Goal: Find specific fact: Find specific fact

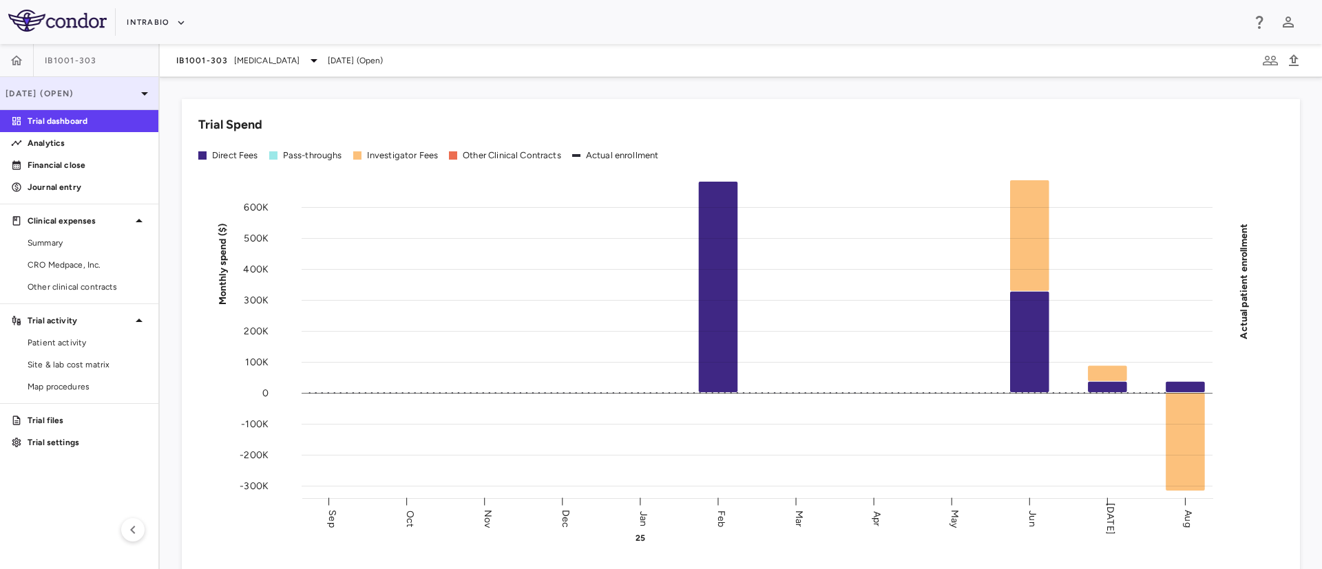
click at [129, 87] on p "[DATE] (Open)" at bounding box center [71, 93] width 131 height 12
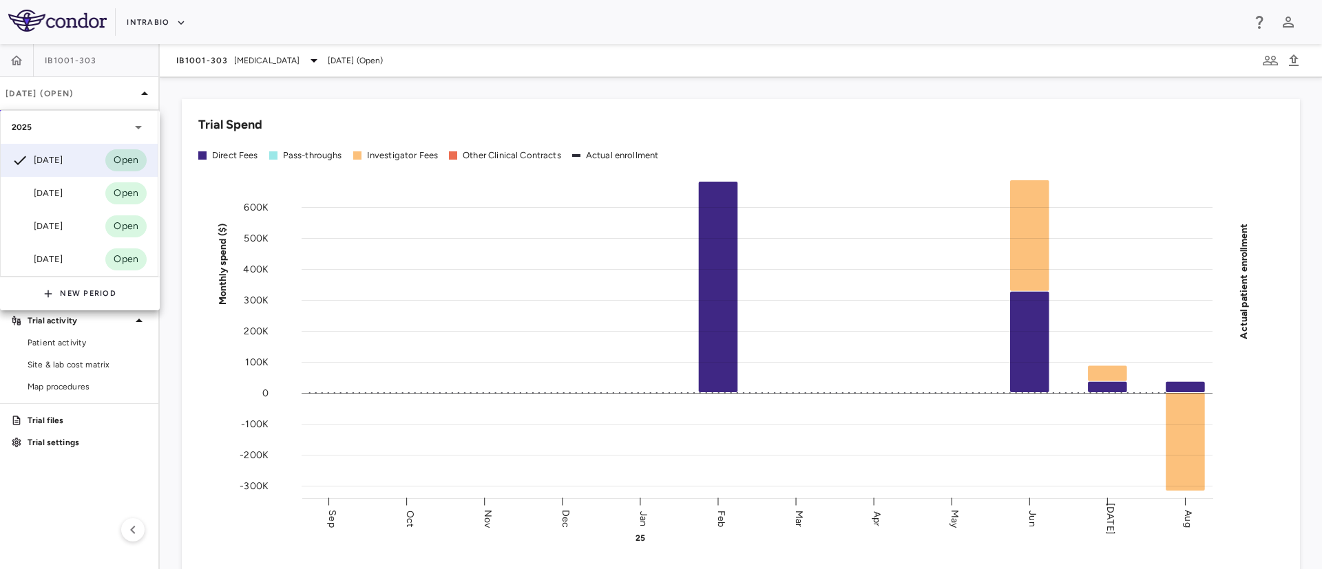
click at [9, 68] on div at bounding box center [661, 284] width 1322 height 569
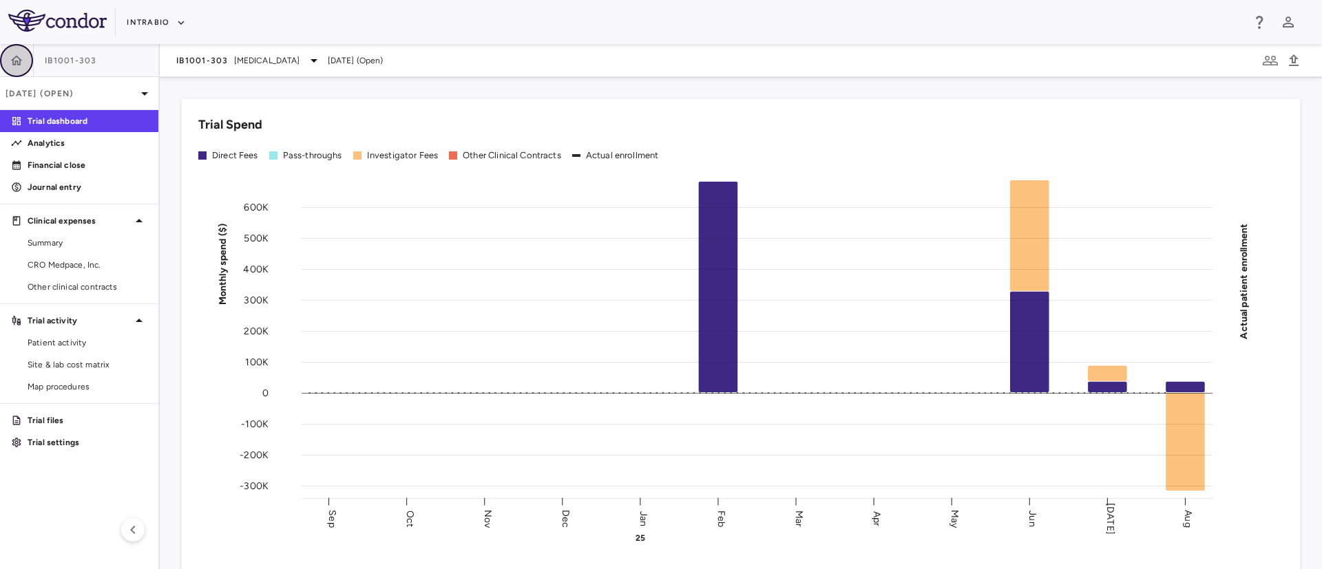
click at [14, 62] on icon "button" at bounding box center [17, 61] width 14 height 14
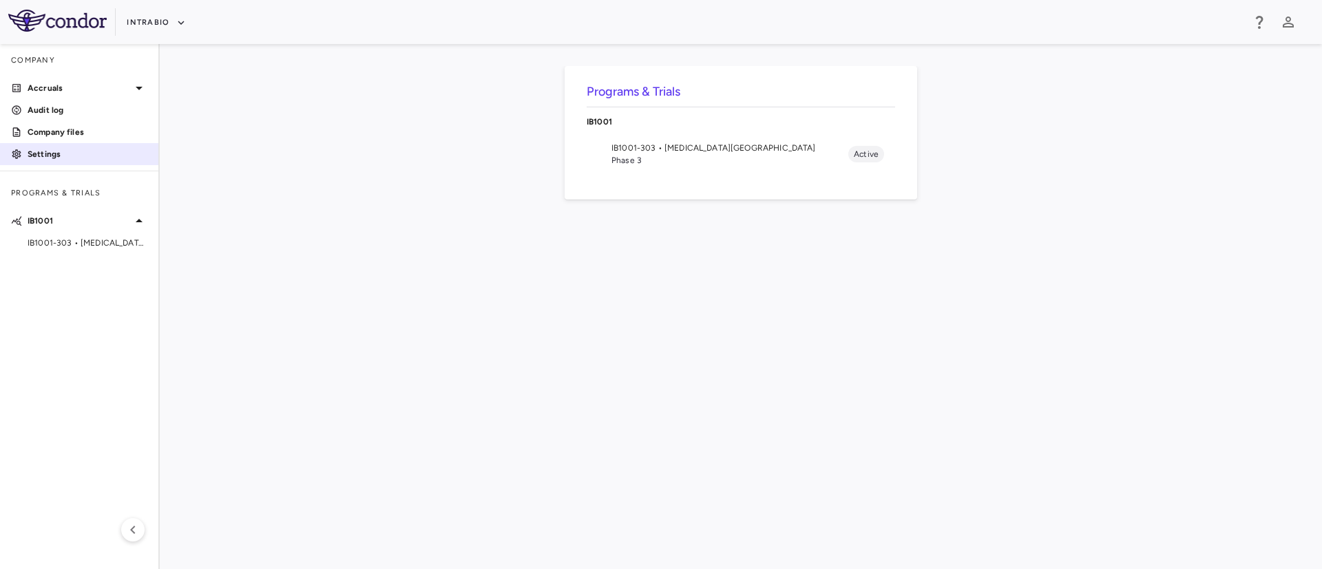
click at [33, 156] on p "Settings" at bounding box center [88, 154] width 120 height 12
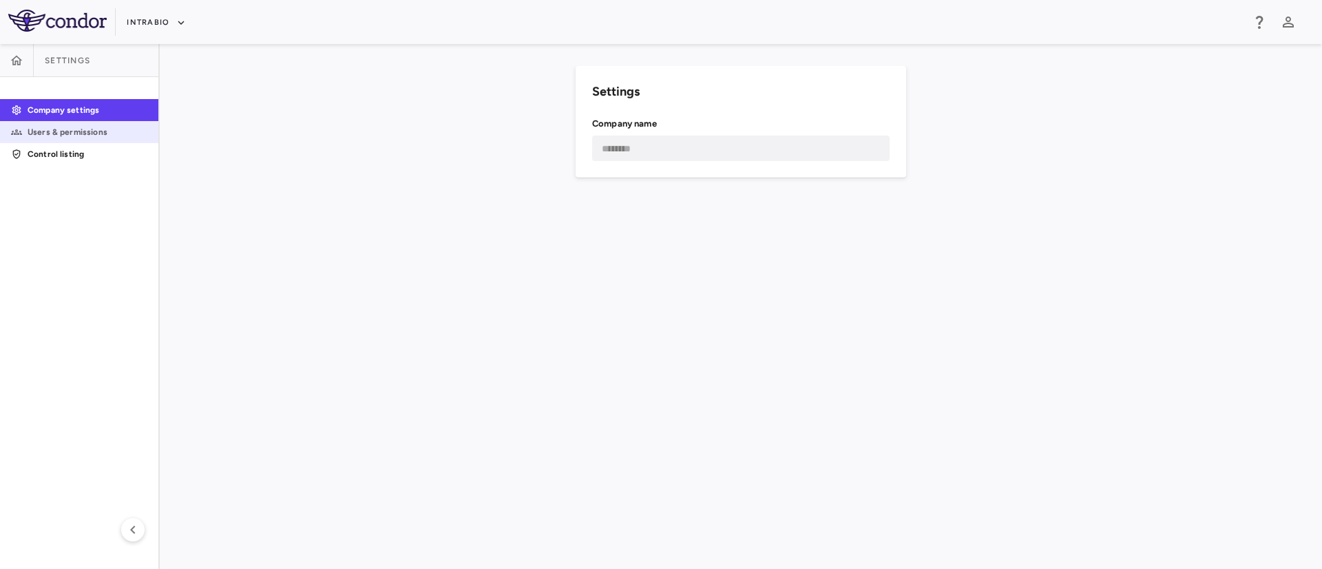
click at [59, 126] on p "Users & permissions" at bounding box center [88, 132] width 120 height 12
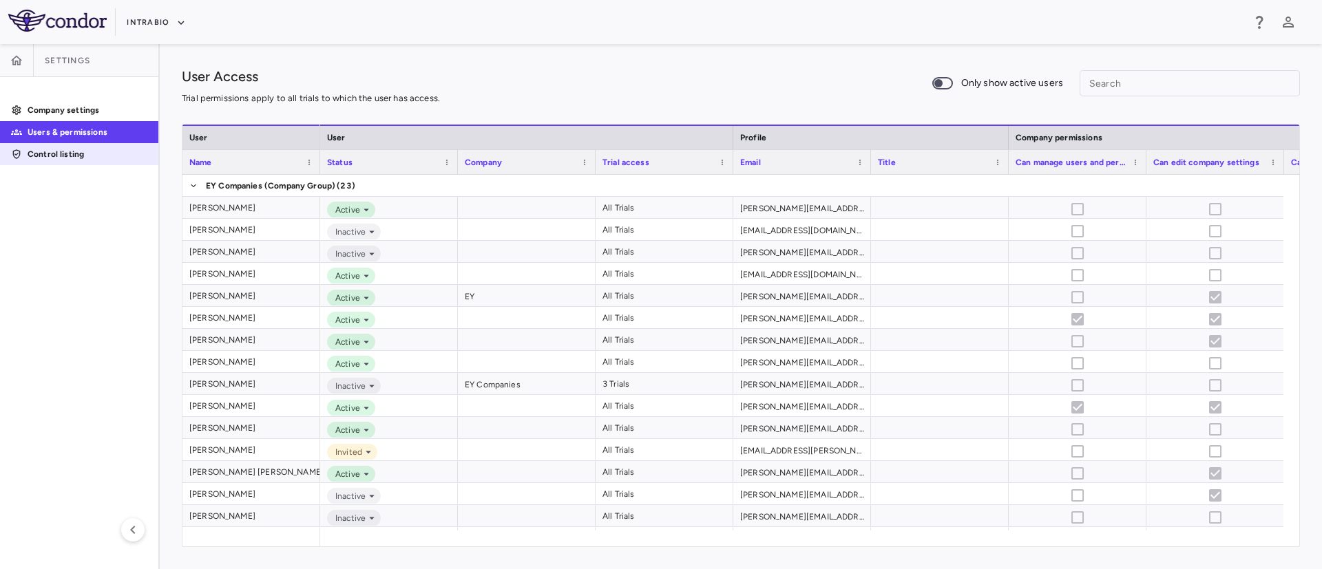
click at [61, 151] on p "Control listing" at bounding box center [88, 154] width 120 height 12
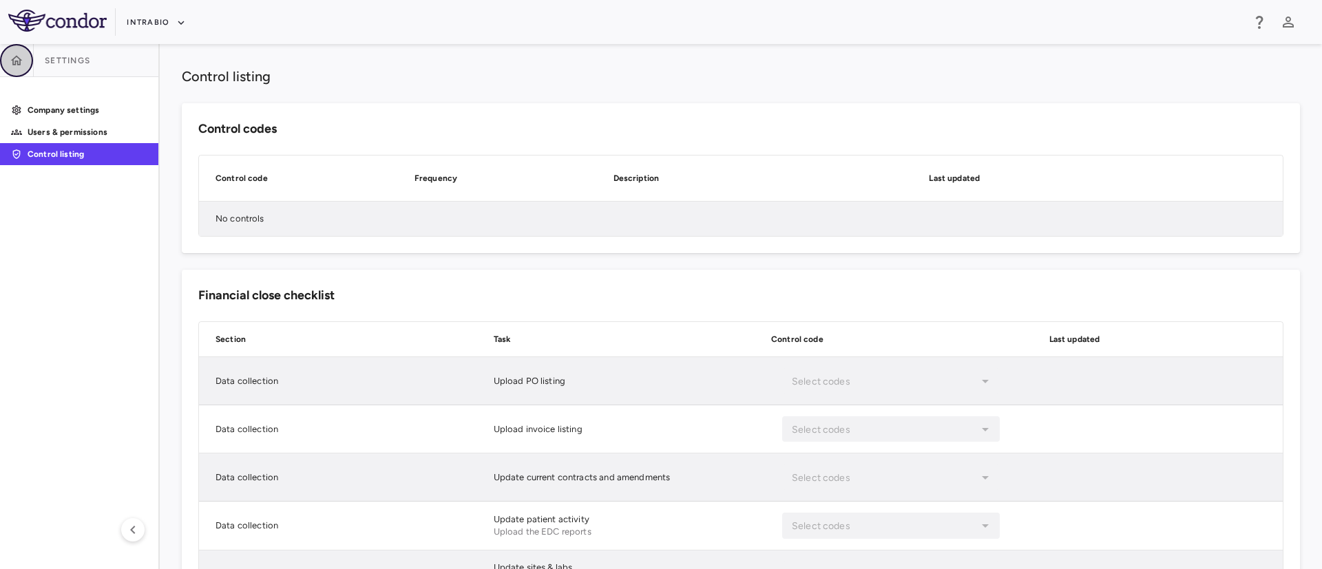
click at [8, 56] on button "button" at bounding box center [16, 60] width 33 height 33
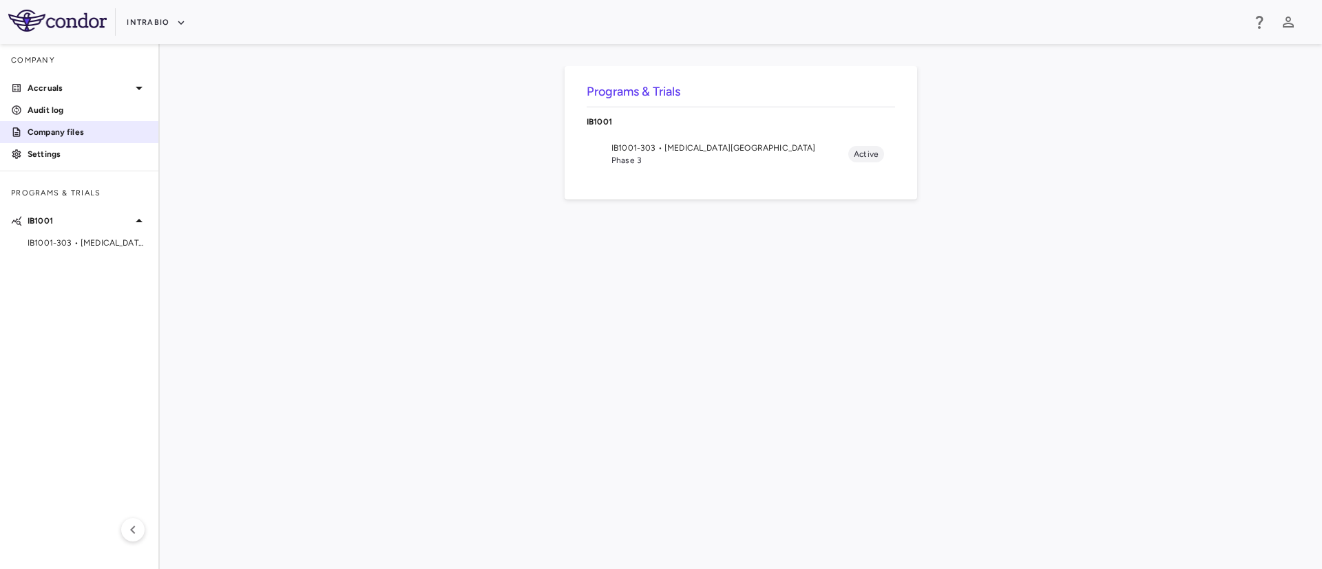
click at [71, 136] on p "Company files" at bounding box center [88, 132] width 120 height 12
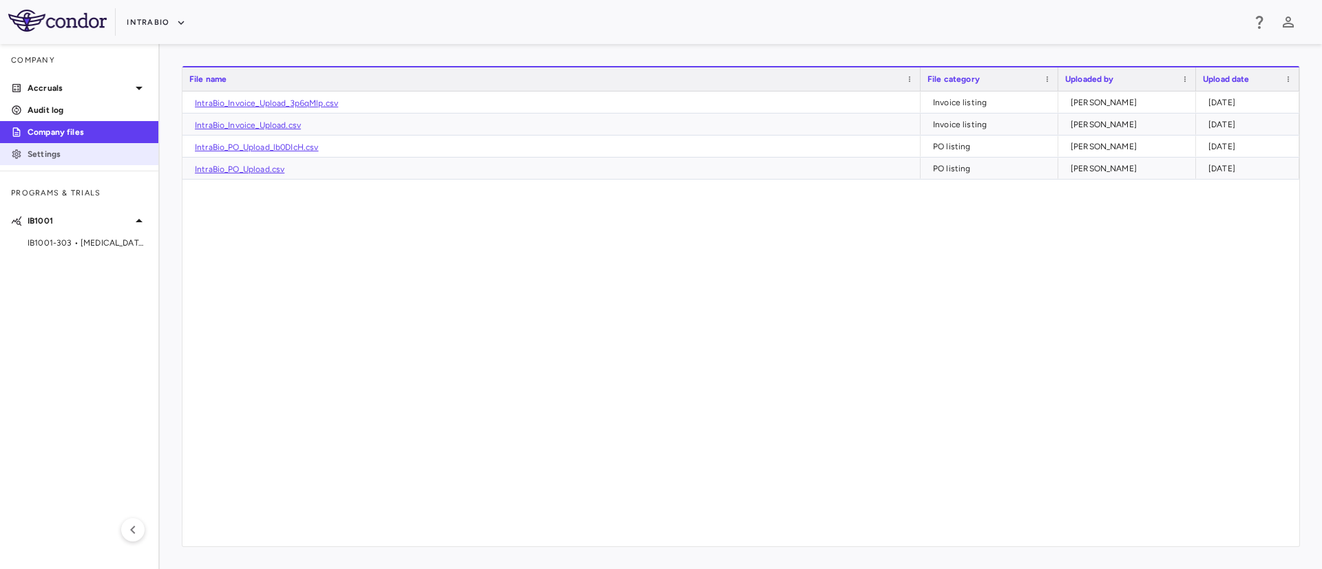
click at [36, 156] on p "Settings" at bounding box center [88, 154] width 120 height 12
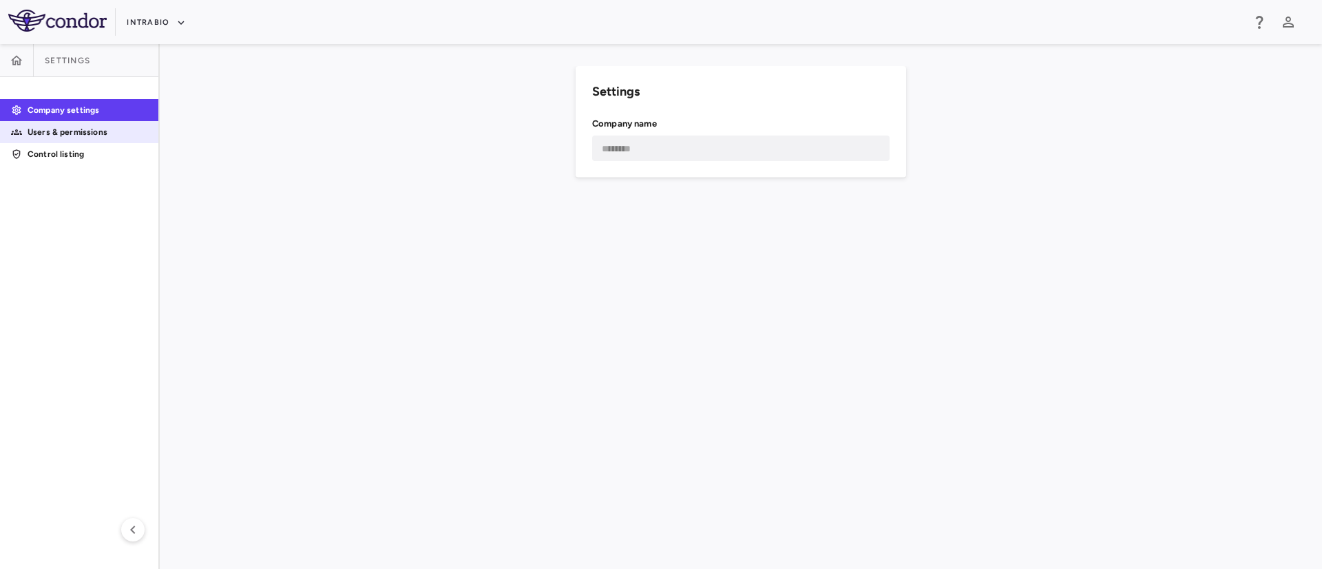
click at [69, 121] on div "Users & permissions" at bounding box center [79, 132] width 158 height 22
click at [22, 61] on icon "button" at bounding box center [17, 61] width 14 height 14
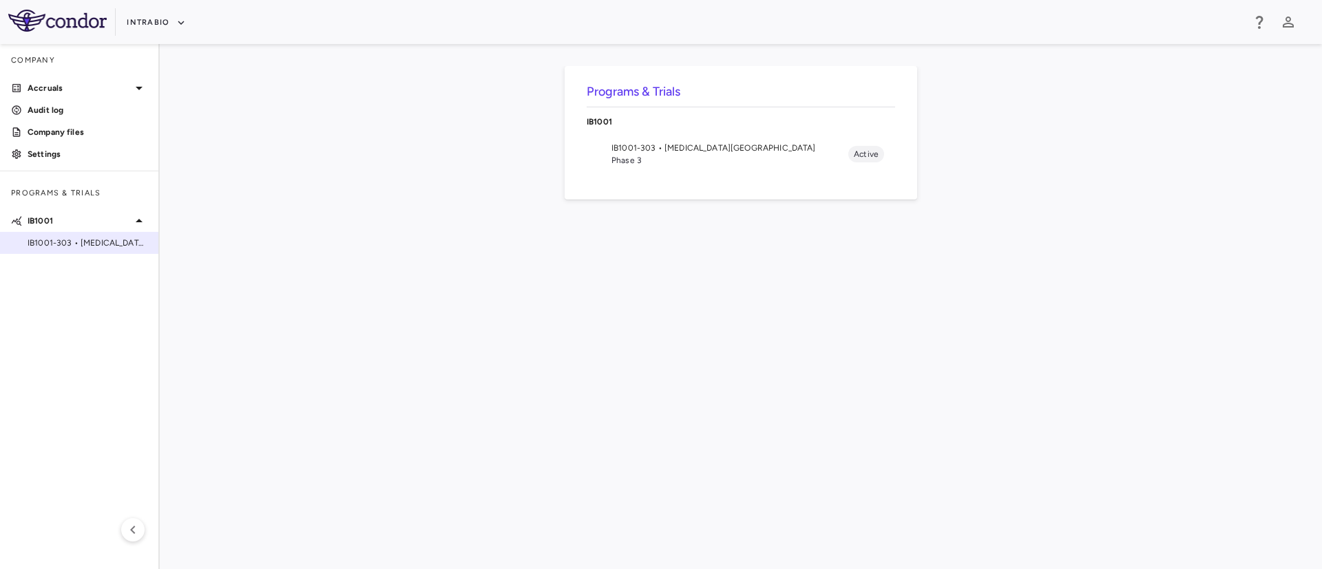
click at [98, 242] on span "IB1001-303 • [MEDICAL_DATA][GEOGRAPHIC_DATA]" at bounding box center [88, 243] width 120 height 12
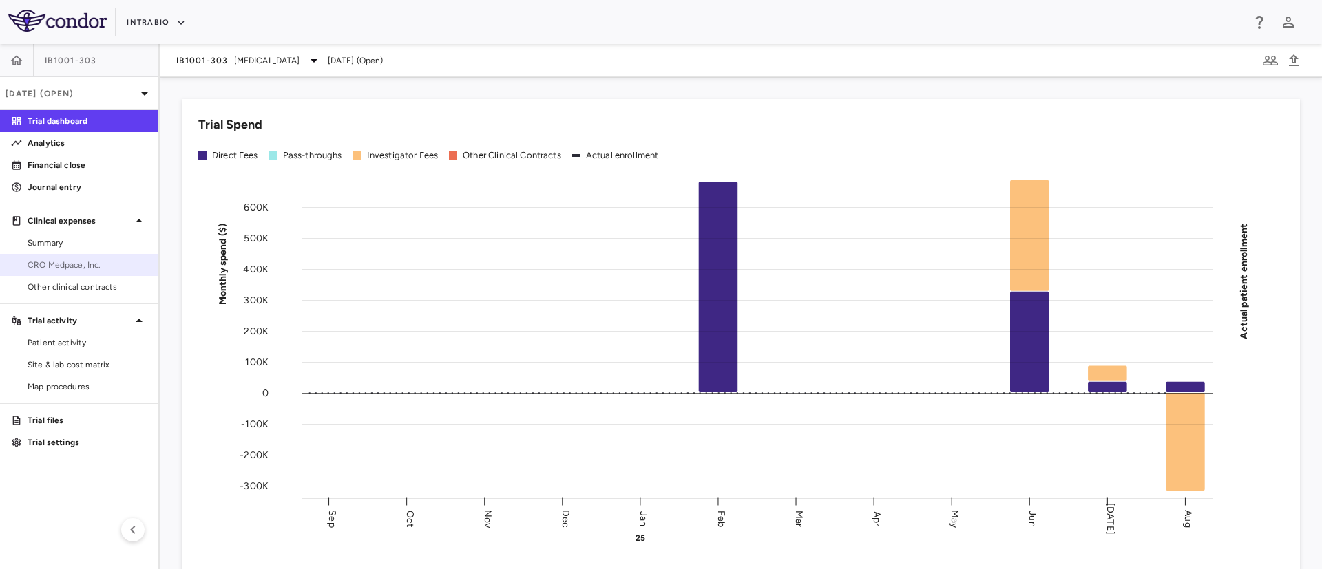
click at [77, 268] on span "CRO Medpace, Inc." at bounding box center [88, 265] width 120 height 12
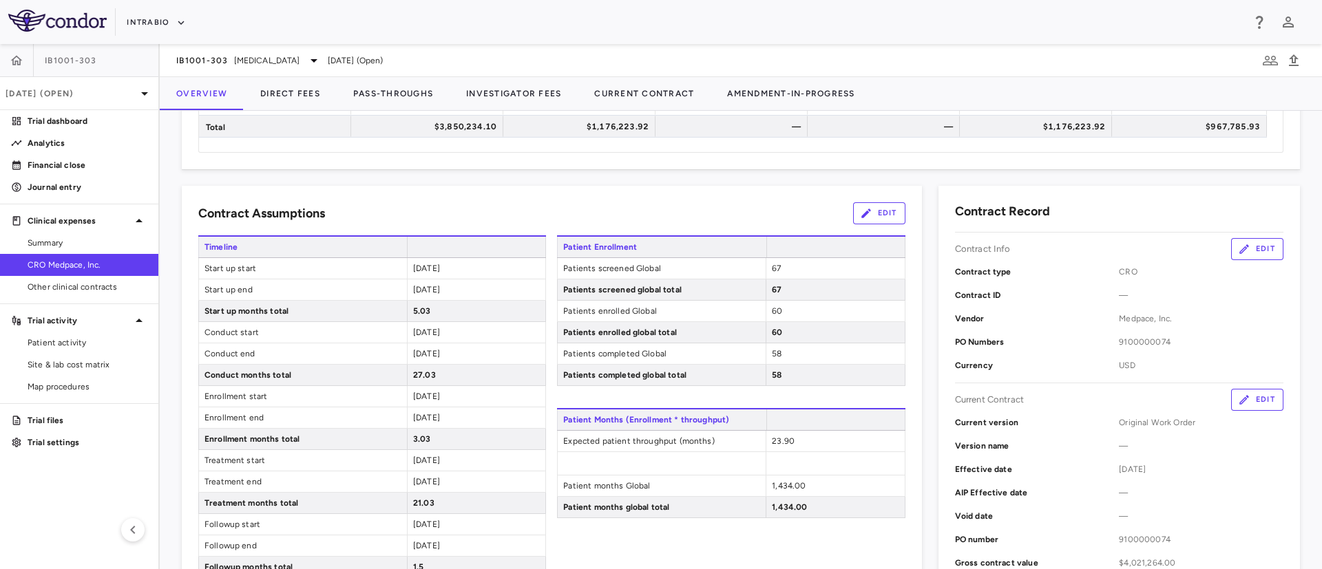
scroll to position [160, 0]
drag, startPoint x: 1165, startPoint y: 341, endPoint x: 1101, endPoint y: 347, distance: 64.3
click at [1101, 347] on div "PO Numbers 9100000074" at bounding box center [1119, 341] width 328 height 23
copy div "9100000074"
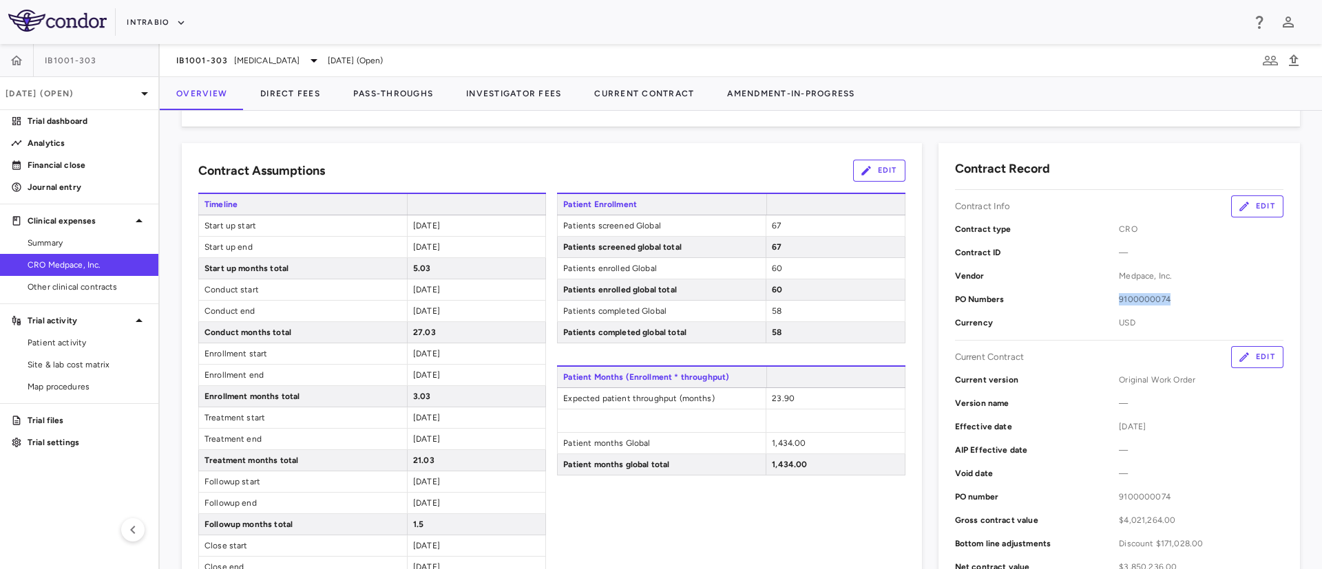
scroll to position [0, 0]
